Goal: Transaction & Acquisition: Book appointment/travel/reservation

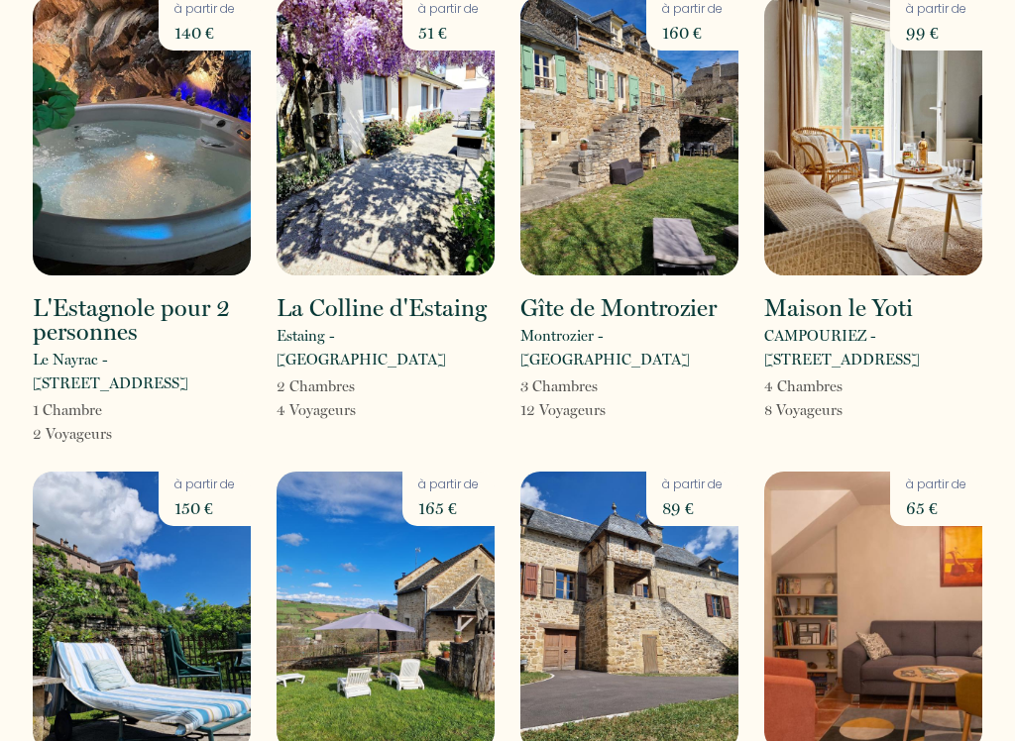
scroll to position [3548, 0]
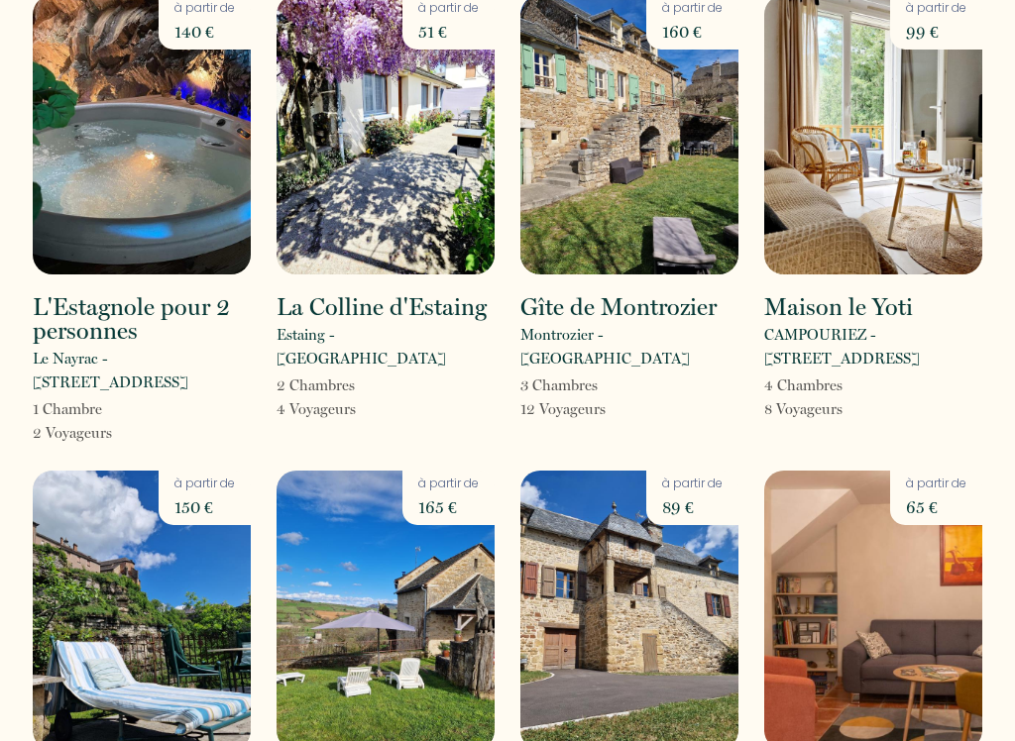
click at [668, 471] on img at bounding box center [629, 610] width 218 height 279
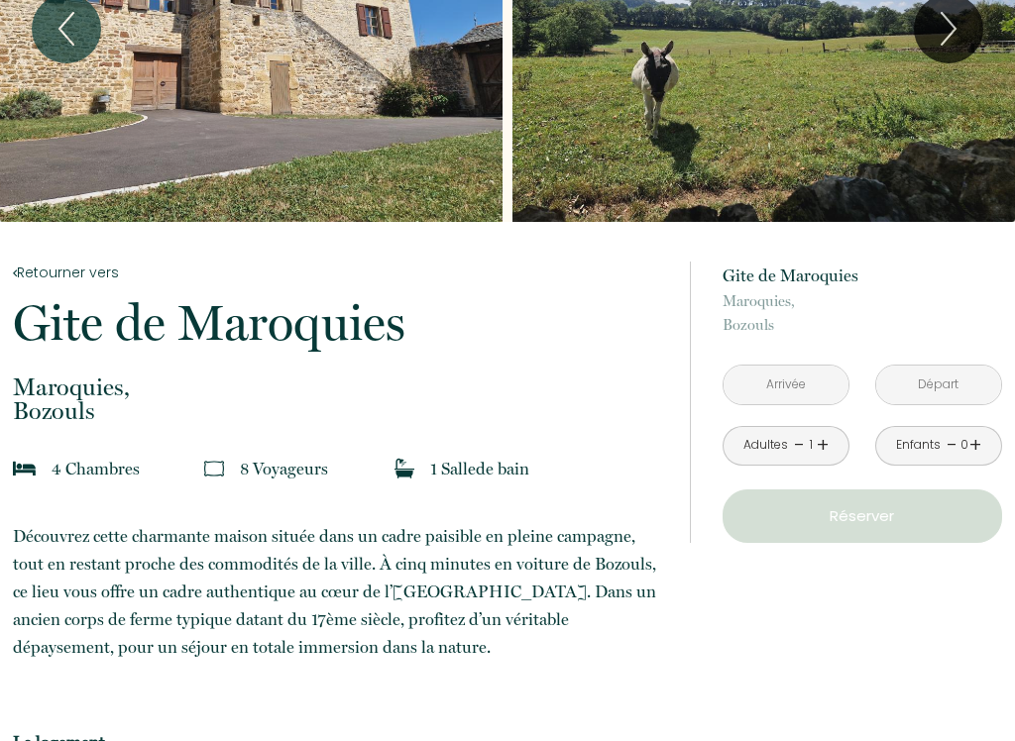
scroll to position [168, 0]
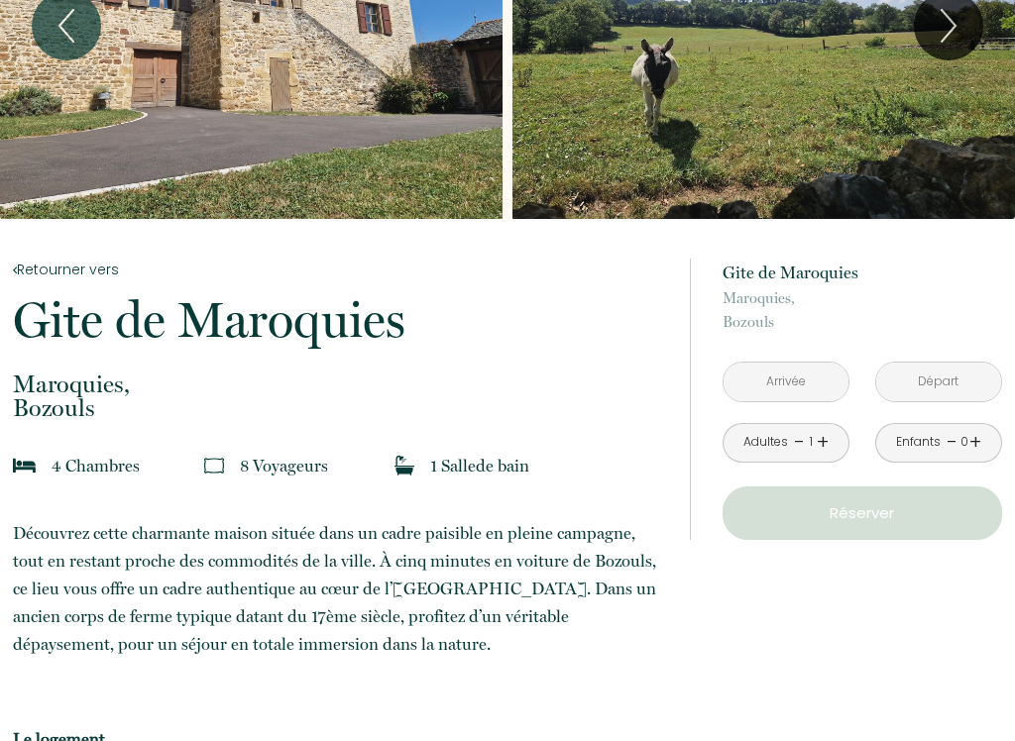
click at [785, 377] on input "text" at bounding box center [785, 382] width 125 height 39
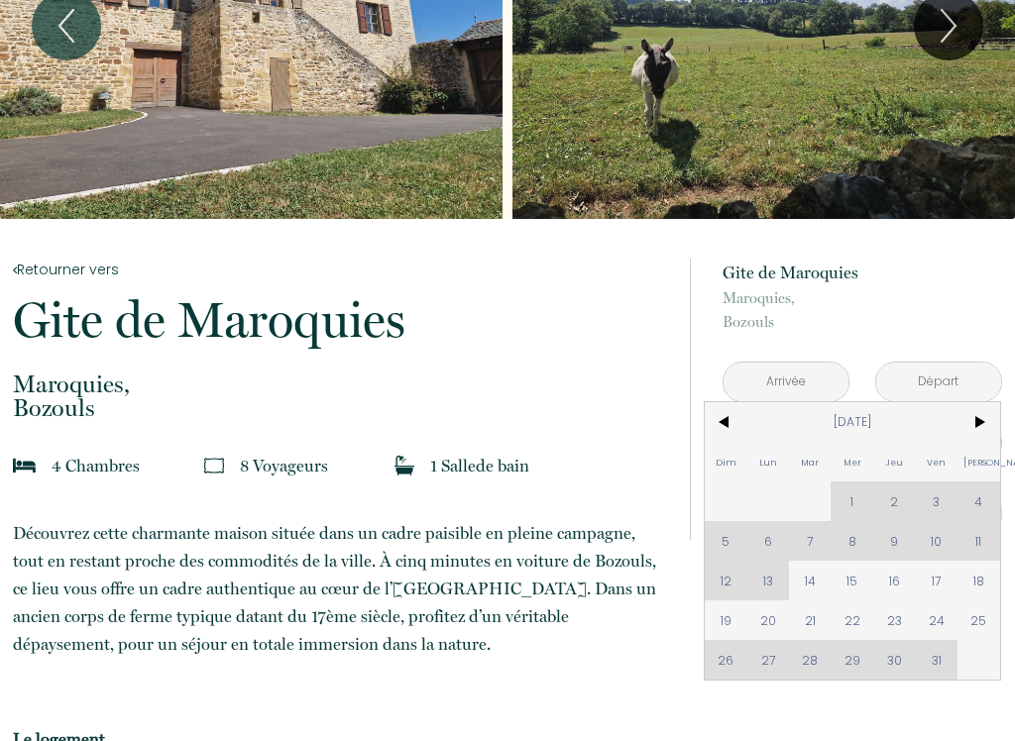
click at [997, 420] on span ">" at bounding box center [978, 422] width 43 height 40
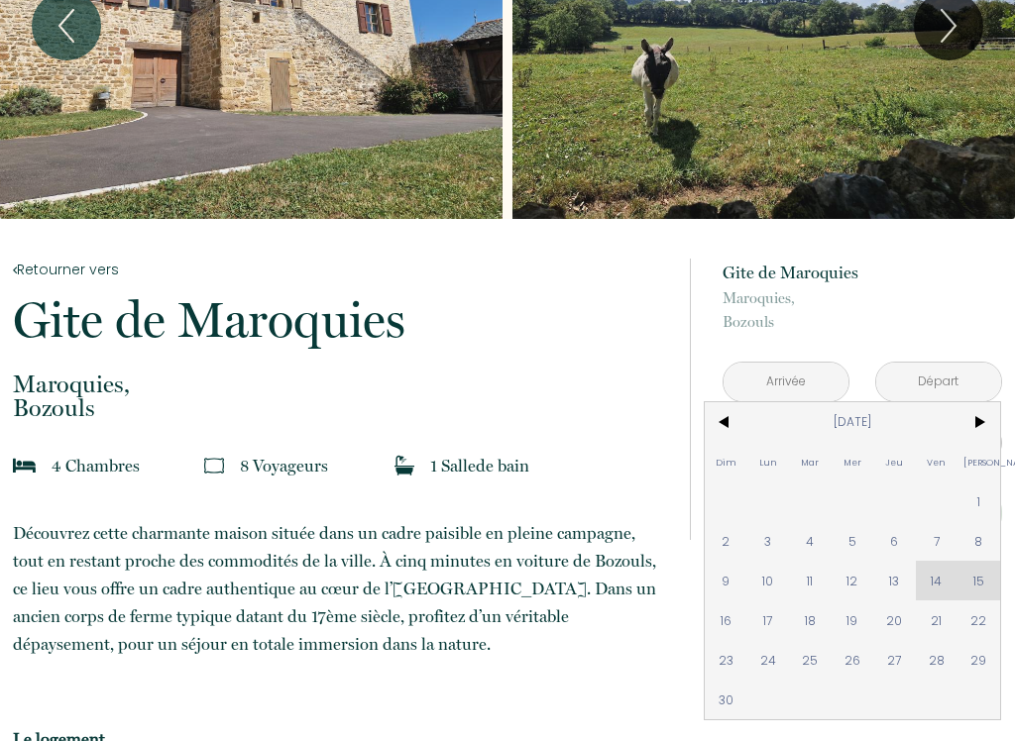
click at [978, 420] on span ">" at bounding box center [978, 422] width 43 height 40
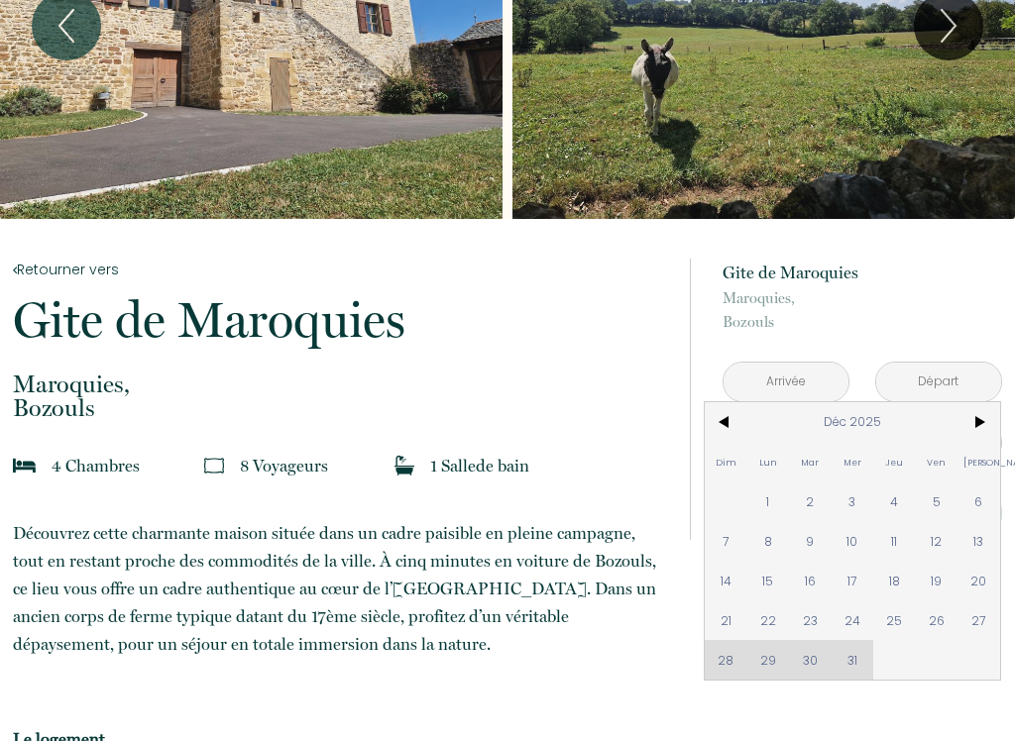
click at [982, 420] on span ">" at bounding box center [978, 422] width 43 height 40
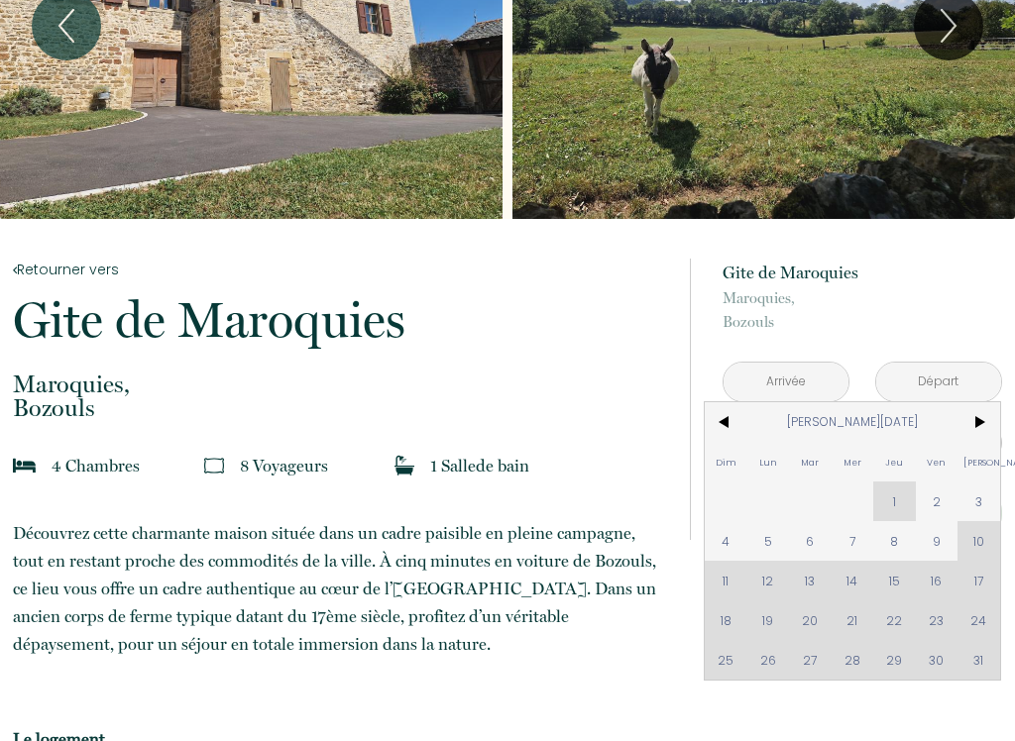
click at [977, 423] on span ">" at bounding box center [978, 422] width 43 height 40
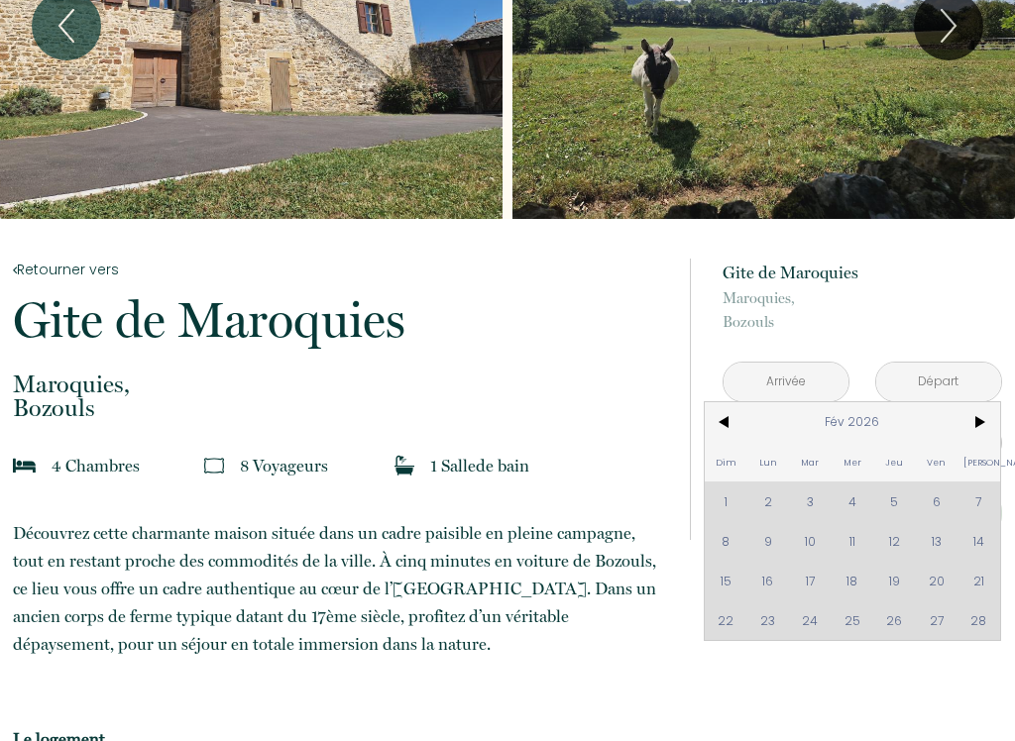
click at [733, 414] on span "<" at bounding box center [726, 422] width 43 height 40
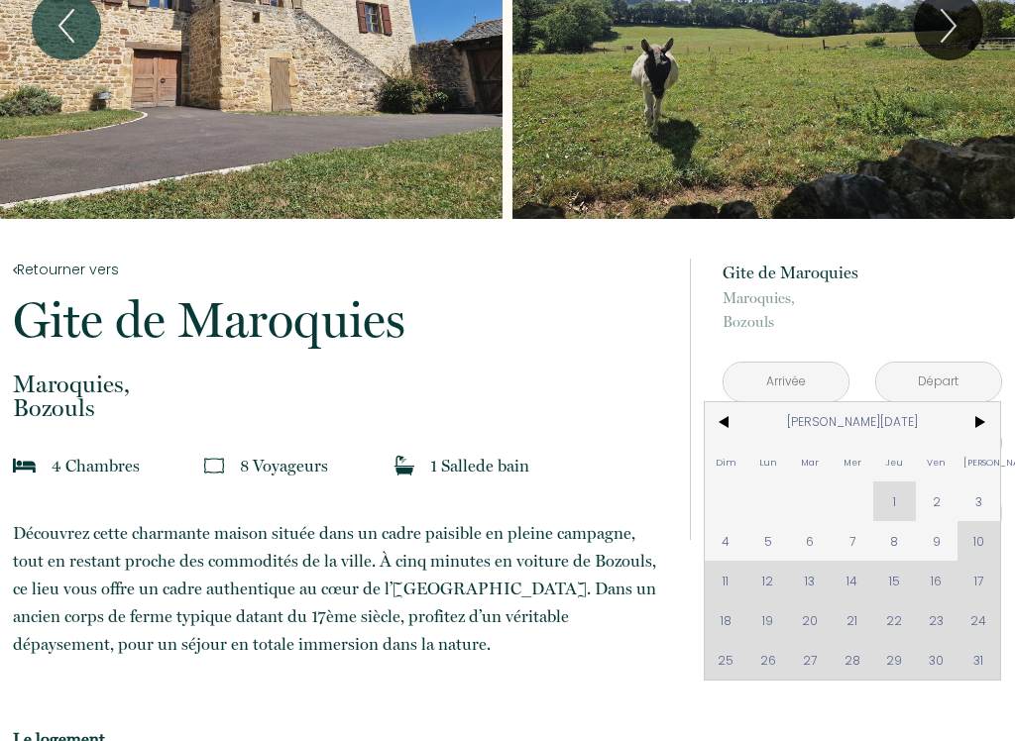
click at [723, 410] on span "<" at bounding box center [726, 422] width 43 height 40
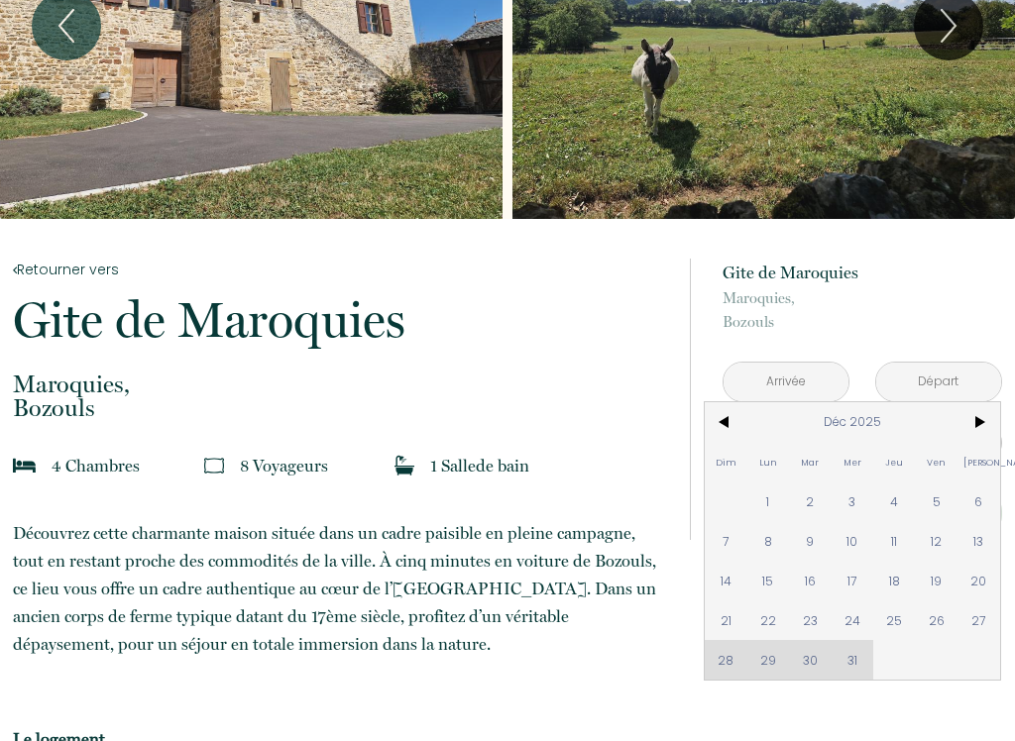
click at [726, 408] on span "<" at bounding box center [726, 422] width 43 height 40
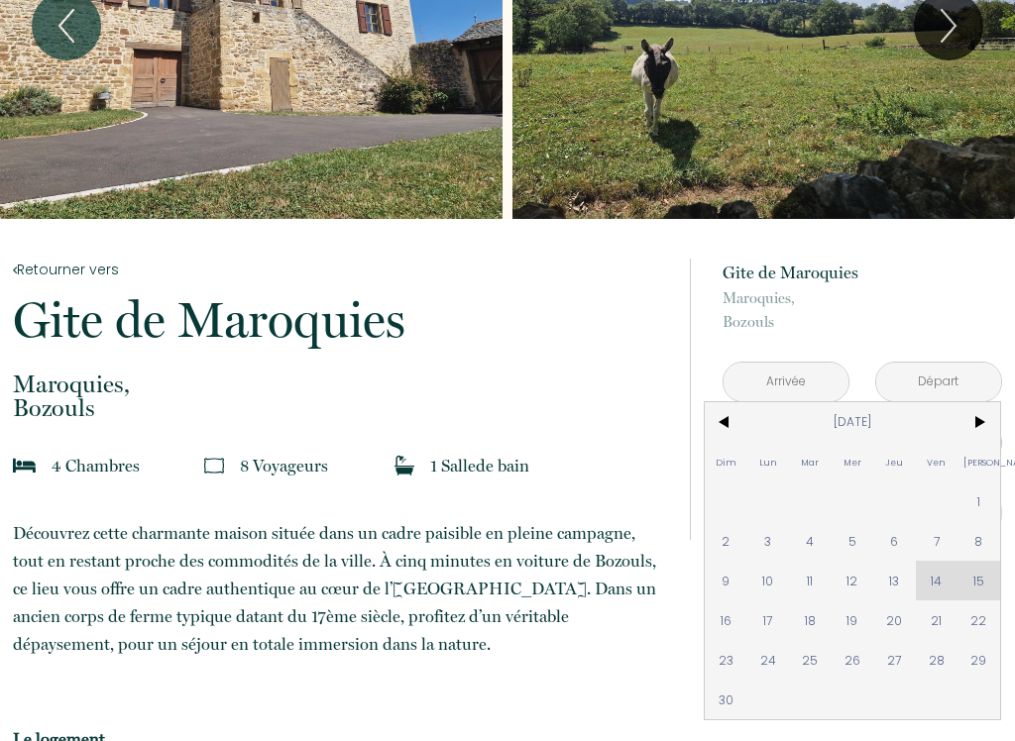
click at [724, 411] on span "<" at bounding box center [726, 422] width 43 height 40
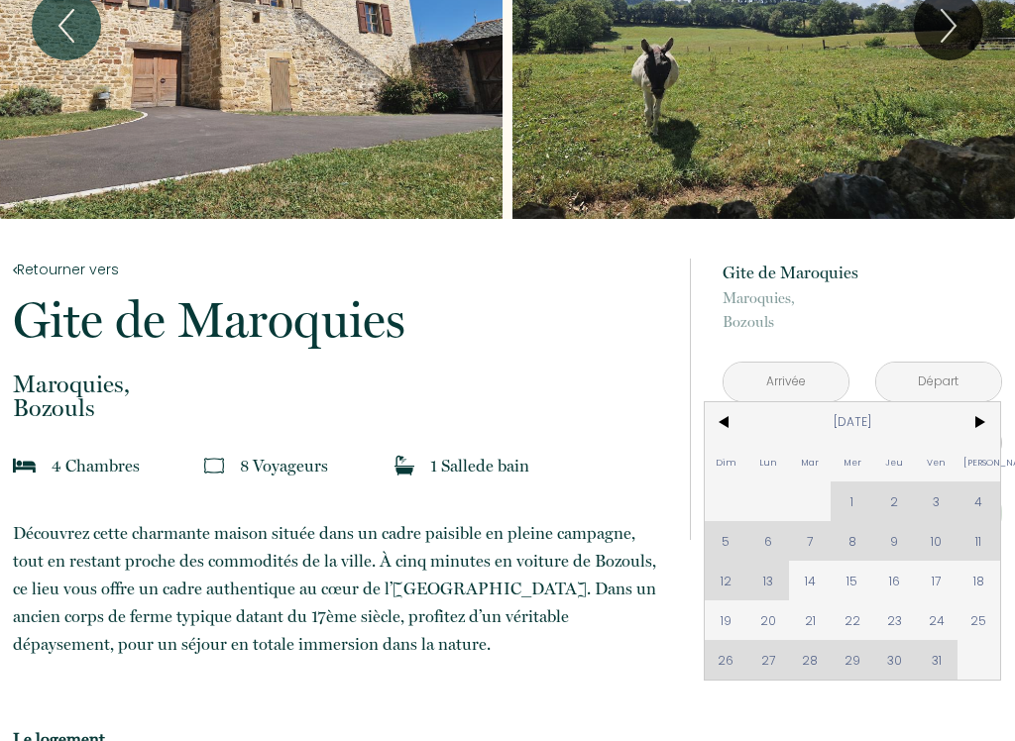
click at [72, 10] on icon "Previous" at bounding box center [66, 26] width 14 height 32
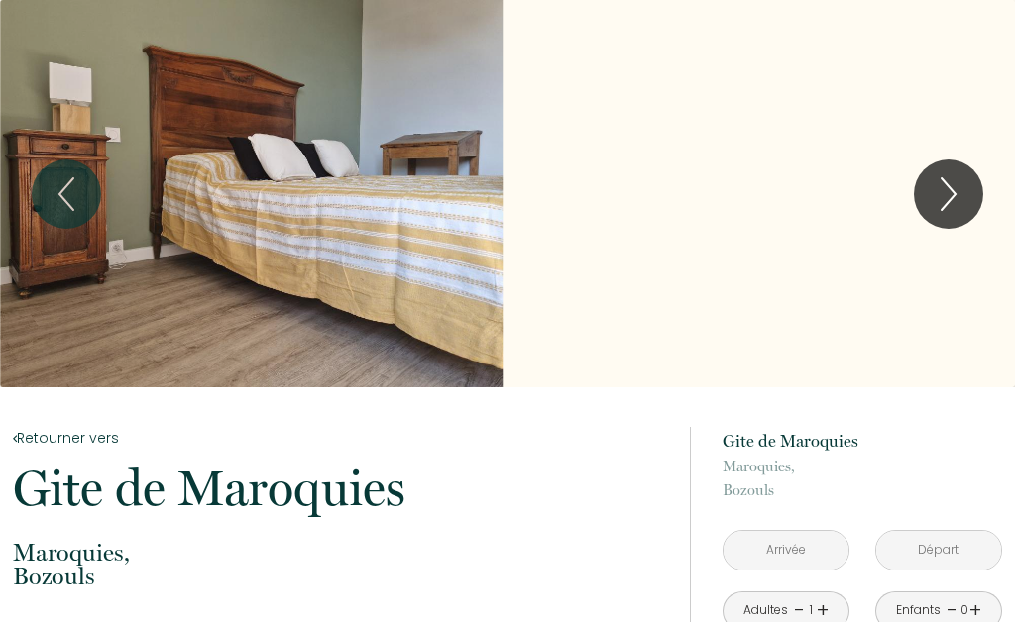
scroll to position [0, 0]
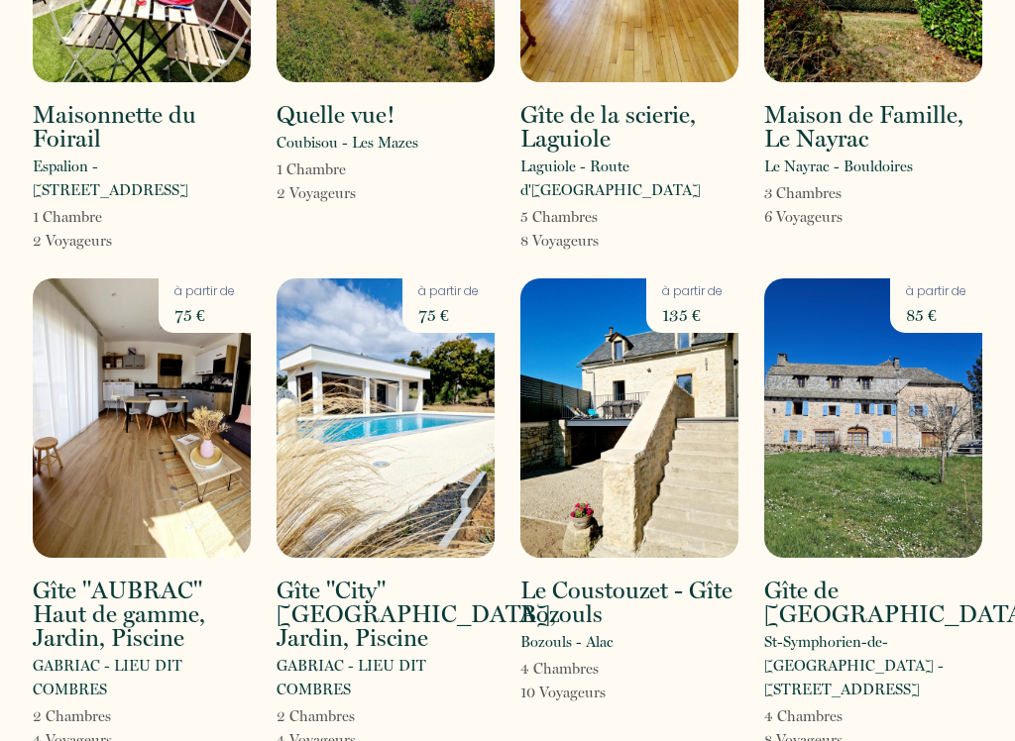
scroll to position [1293, 0]
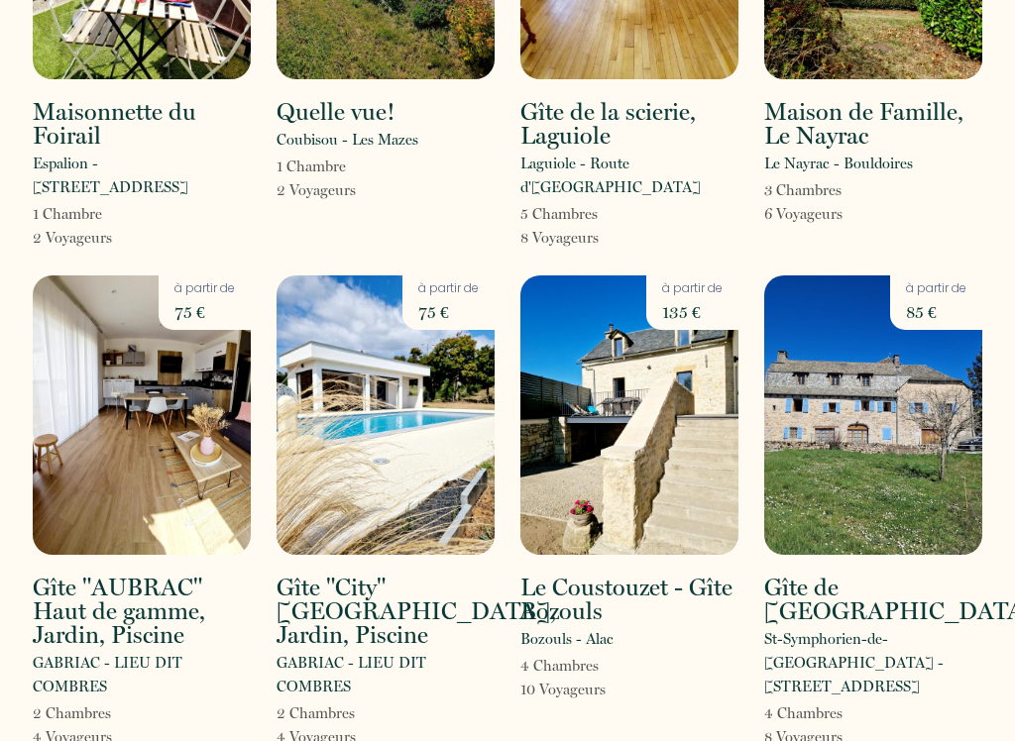
click at [649, 397] on img at bounding box center [629, 415] width 218 height 279
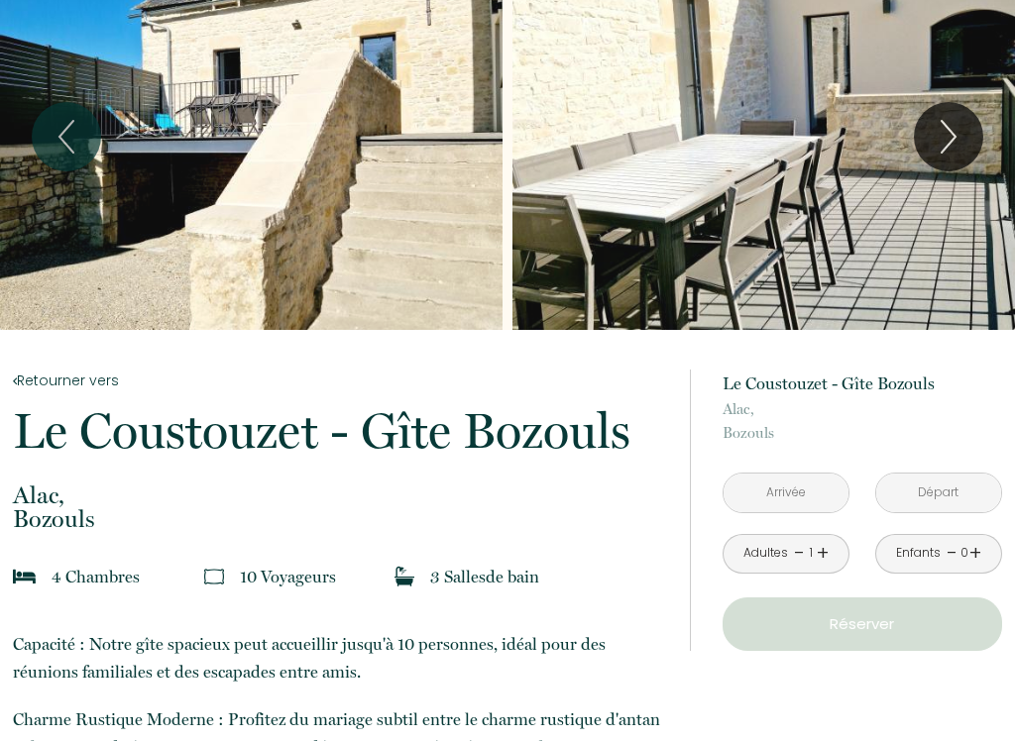
scroll to position [95, 0]
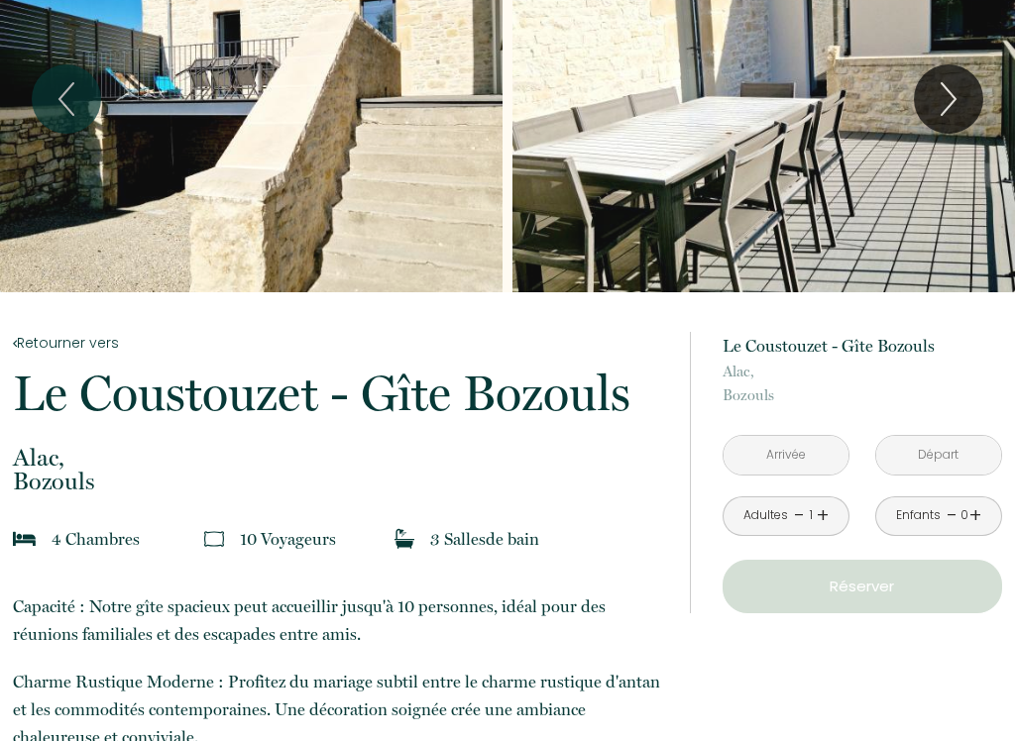
click at [789, 447] on input "text" at bounding box center [785, 455] width 125 height 39
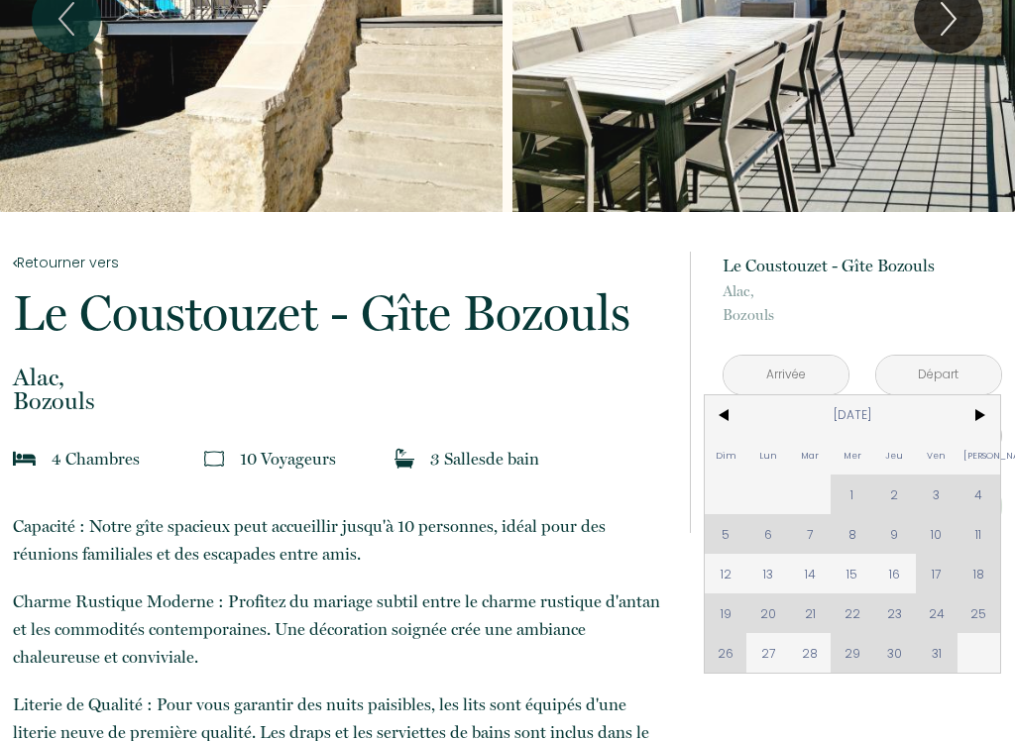
scroll to position [179, 0]
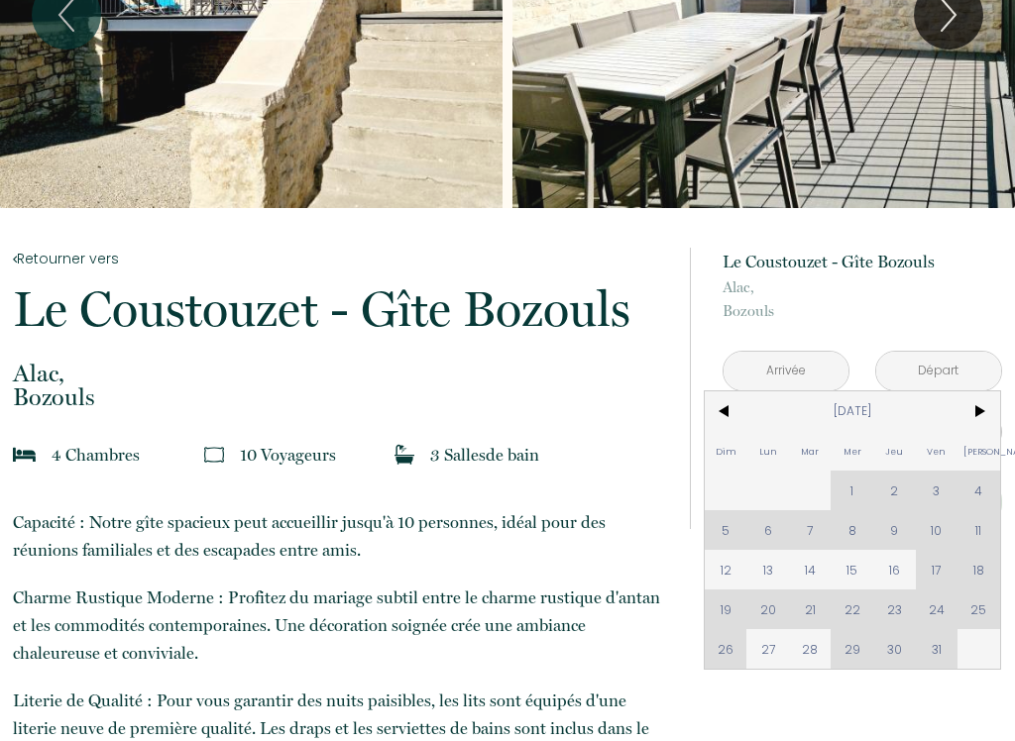
click at [984, 412] on span ">" at bounding box center [978, 411] width 43 height 40
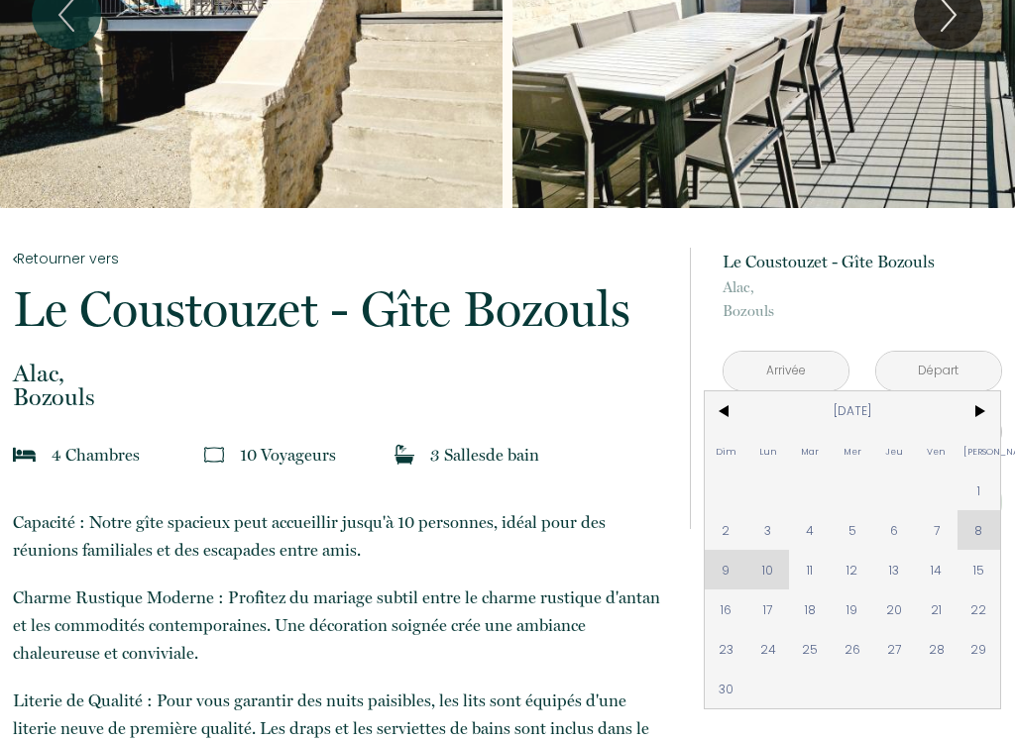
click at [986, 415] on span ">" at bounding box center [978, 411] width 43 height 40
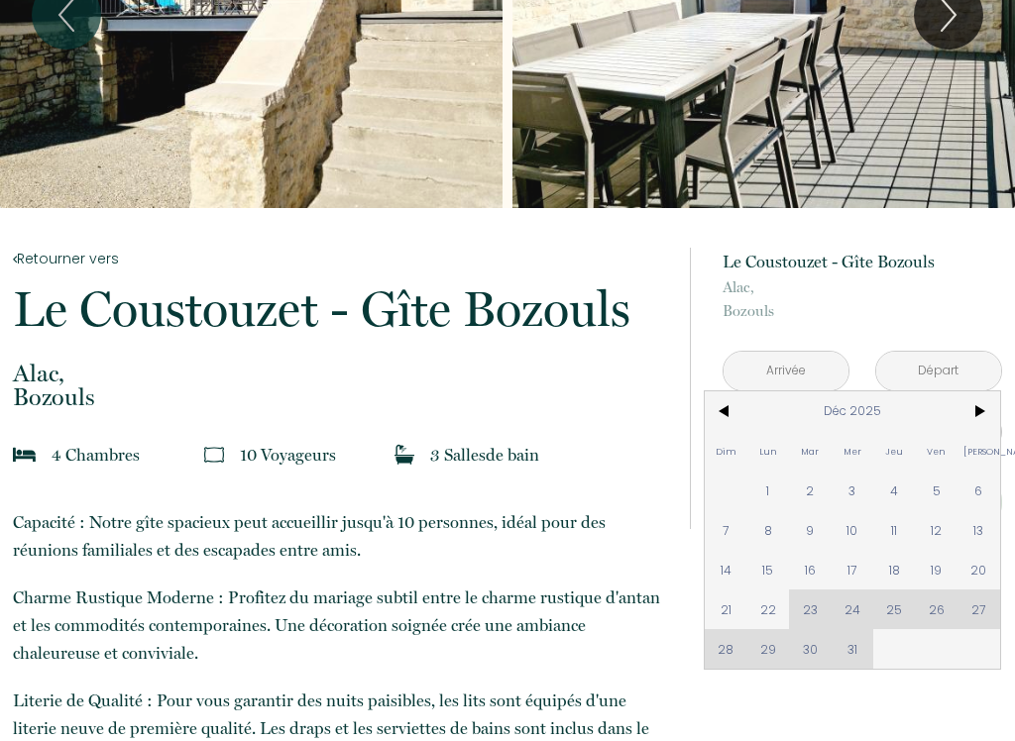
click at [982, 411] on span ">" at bounding box center [978, 411] width 43 height 40
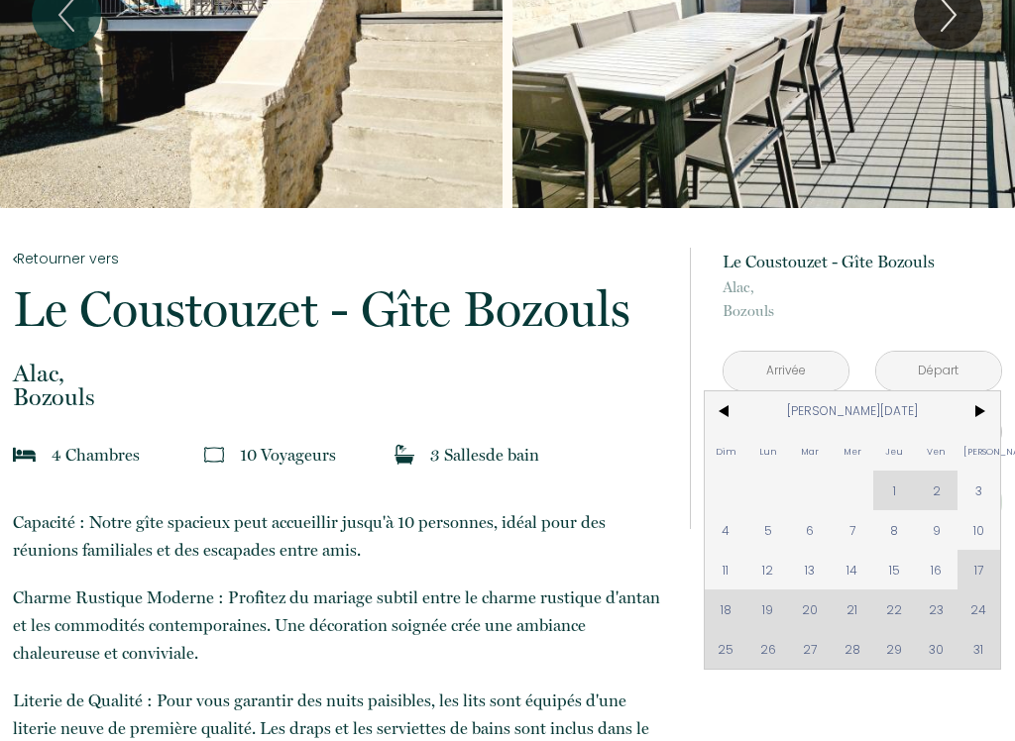
click at [991, 420] on span ">" at bounding box center [978, 411] width 43 height 40
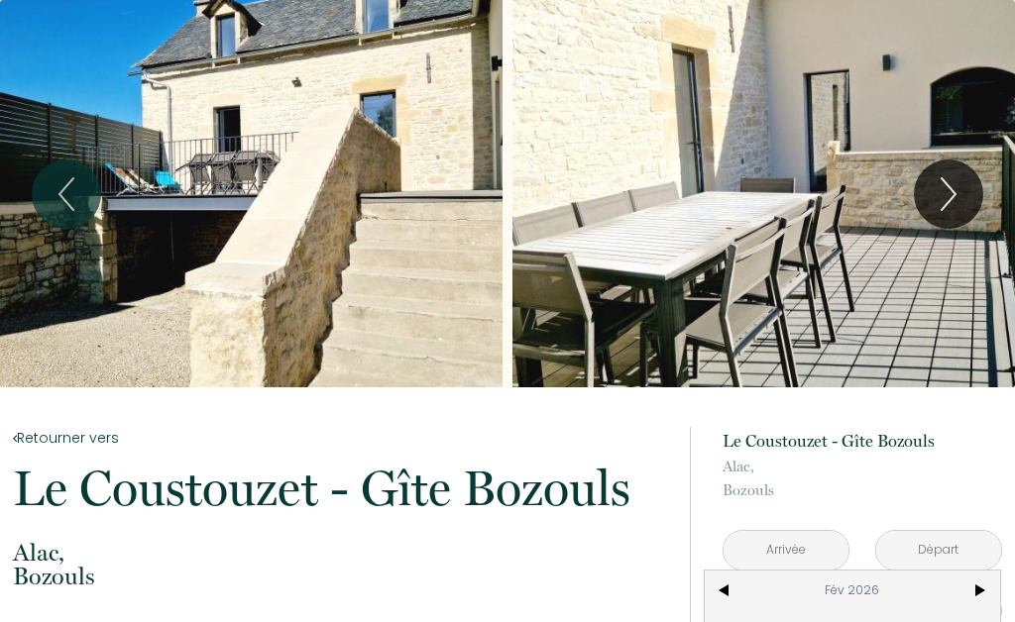
scroll to position [0, 0]
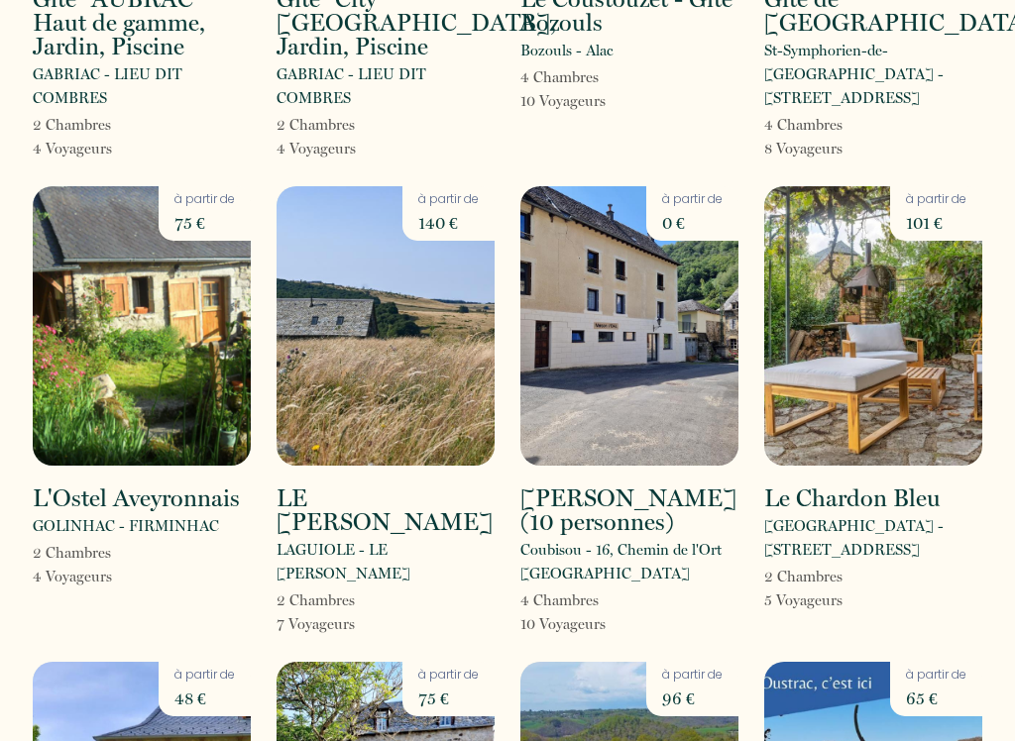
scroll to position [1867, 0]
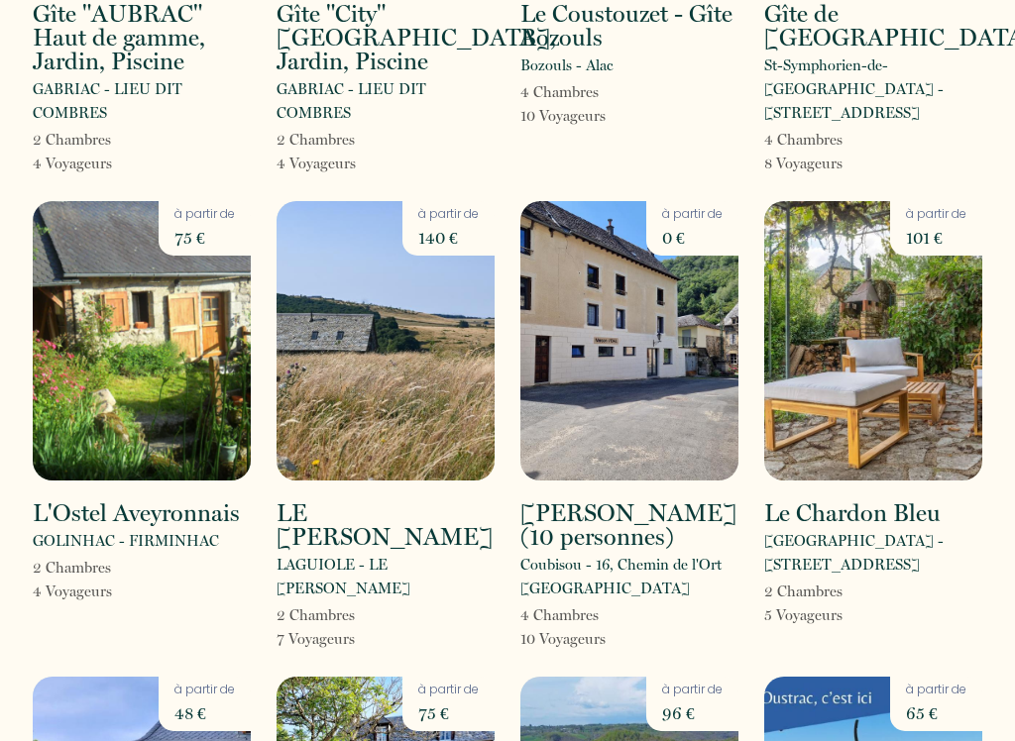
click at [389, 302] on img at bounding box center [386, 340] width 218 height 279
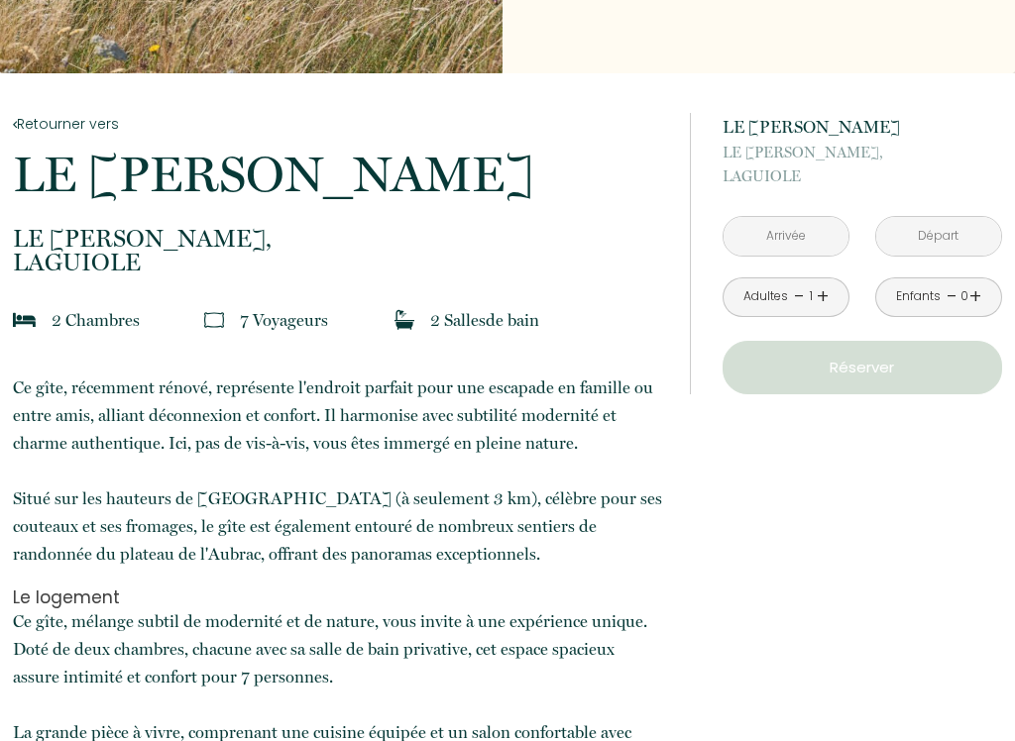
scroll to position [315, 0]
click at [795, 227] on input "text" at bounding box center [785, 235] width 125 height 39
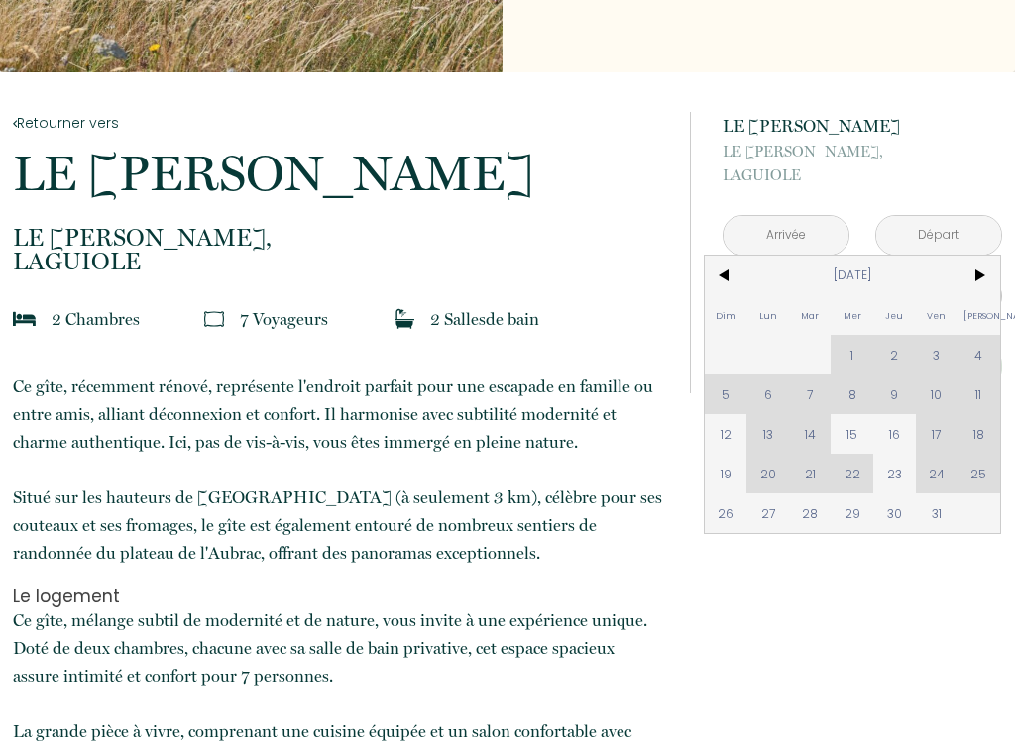
click at [997, 273] on span ">" at bounding box center [978, 276] width 43 height 40
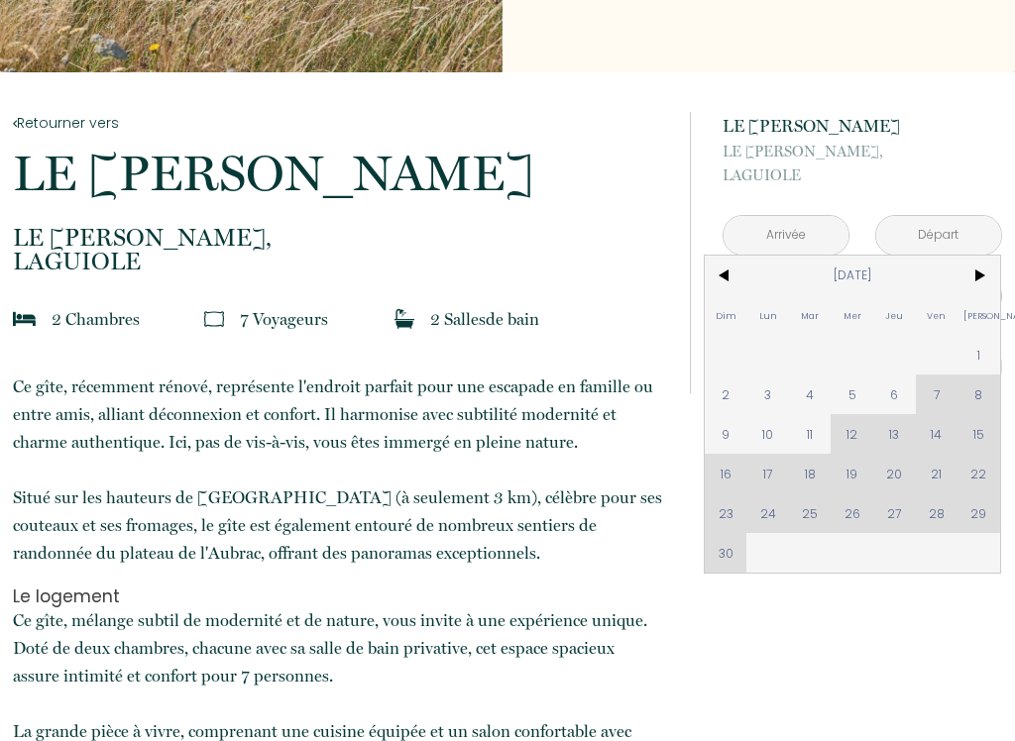
click at [989, 278] on span ">" at bounding box center [978, 276] width 43 height 40
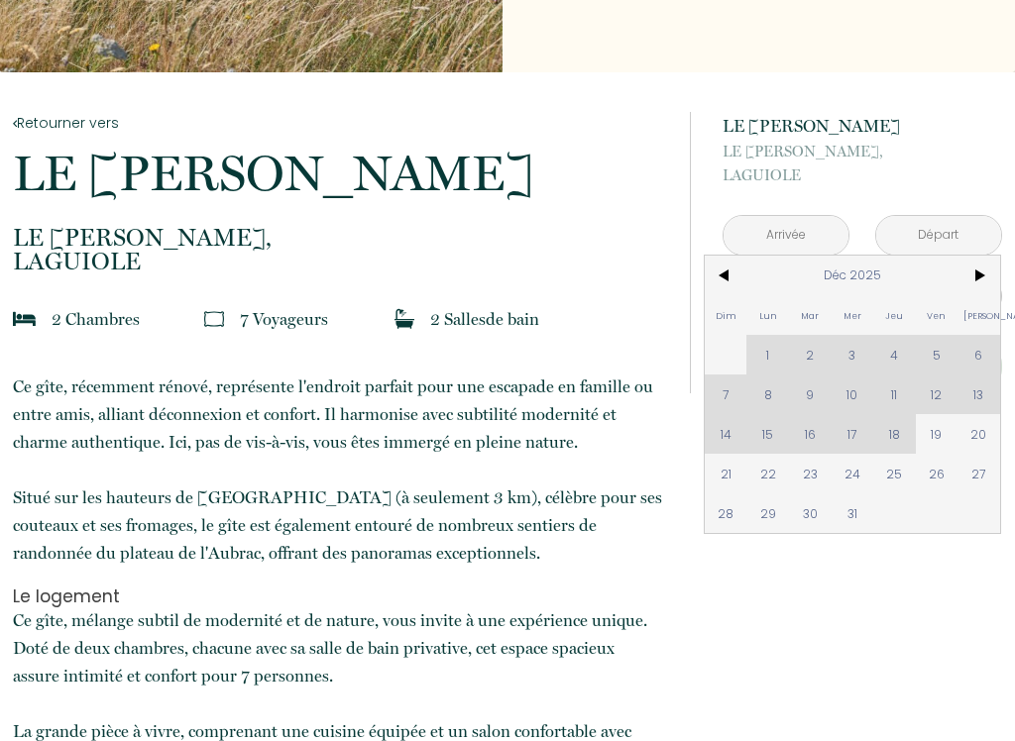
click at [978, 265] on span ">" at bounding box center [978, 276] width 43 height 40
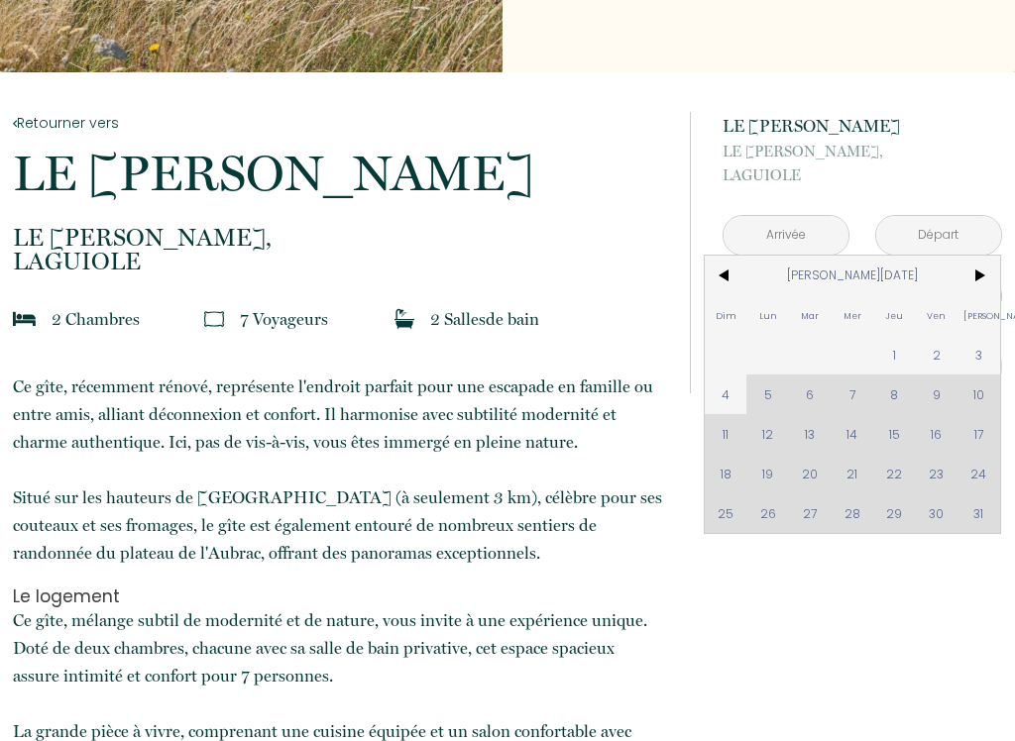
click at [729, 275] on span "<" at bounding box center [726, 276] width 43 height 40
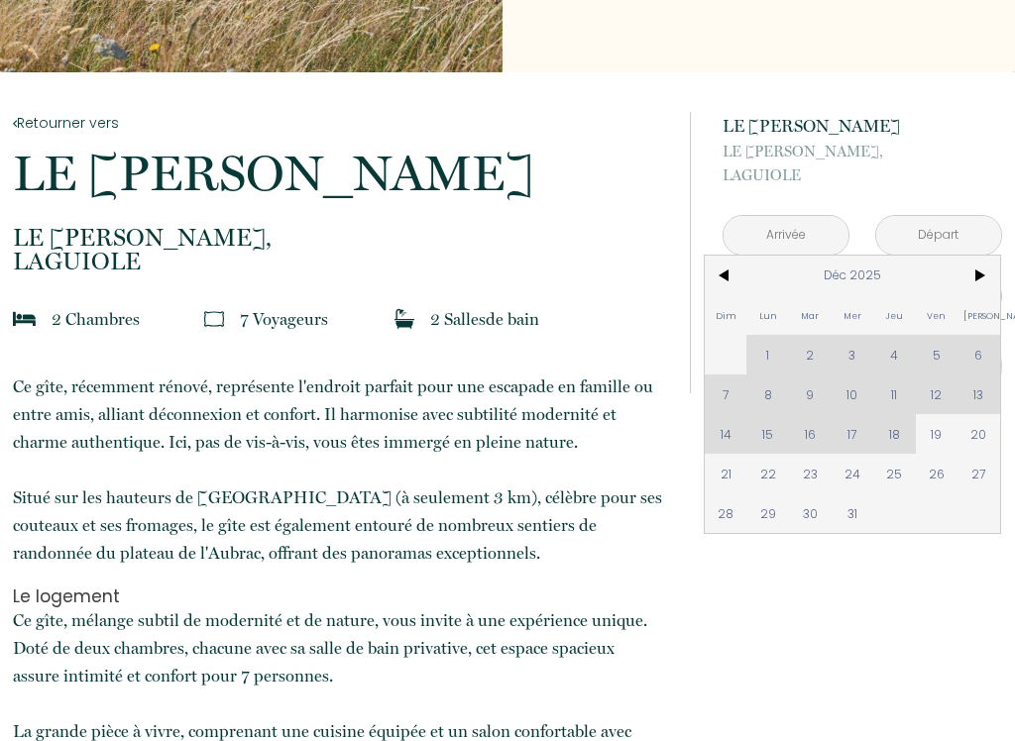
click at [726, 270] on span "<" at bounding box center [726, 276] width 43 height 40
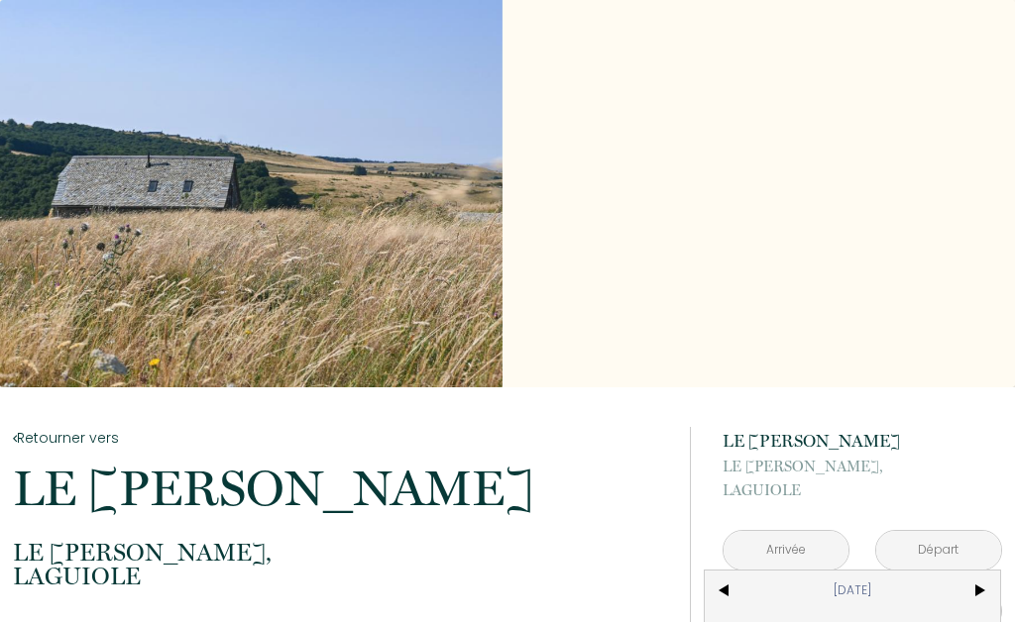
scroll to position [0, 0]
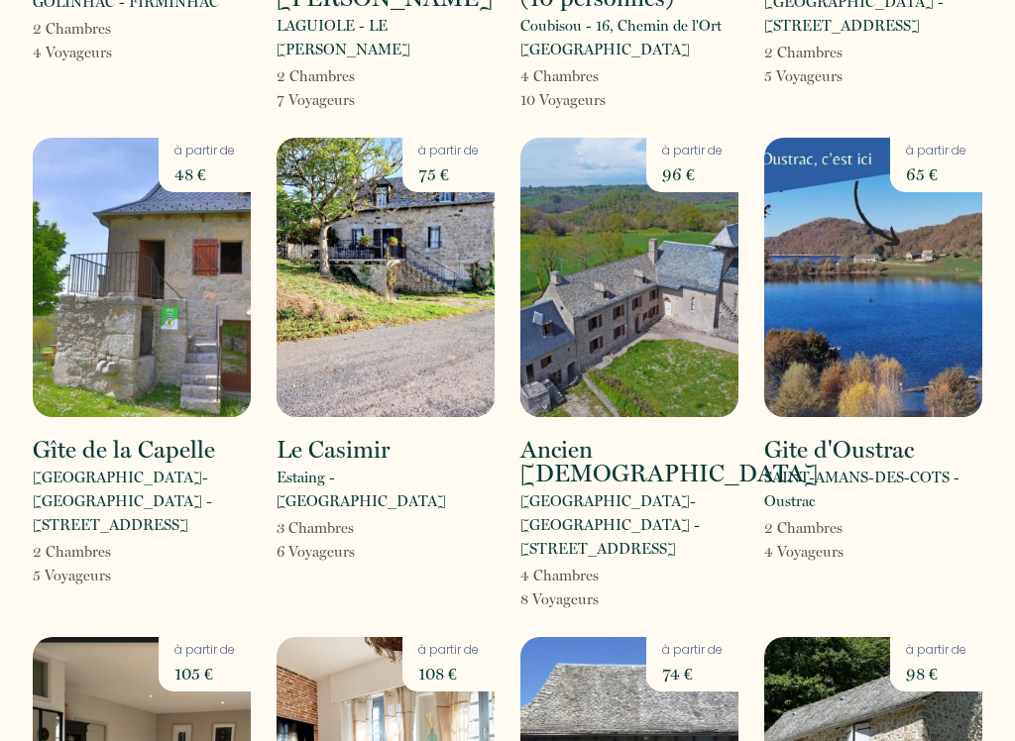
scroll to position [2407, 0]
